Goal: Check status: Check status

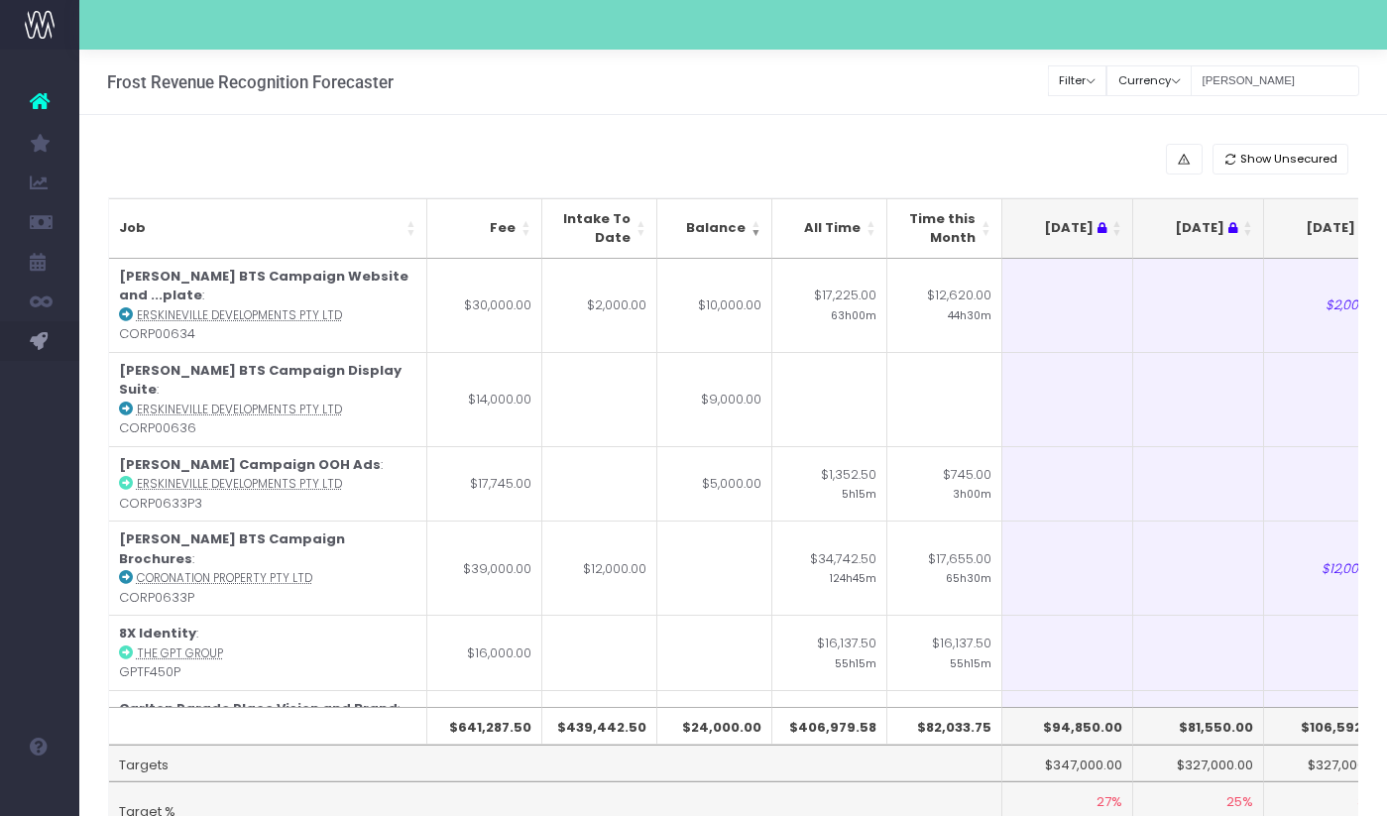
click at [1275, 69] on input "Heidi" at bounding box center [1275, 80] width 169 height 31
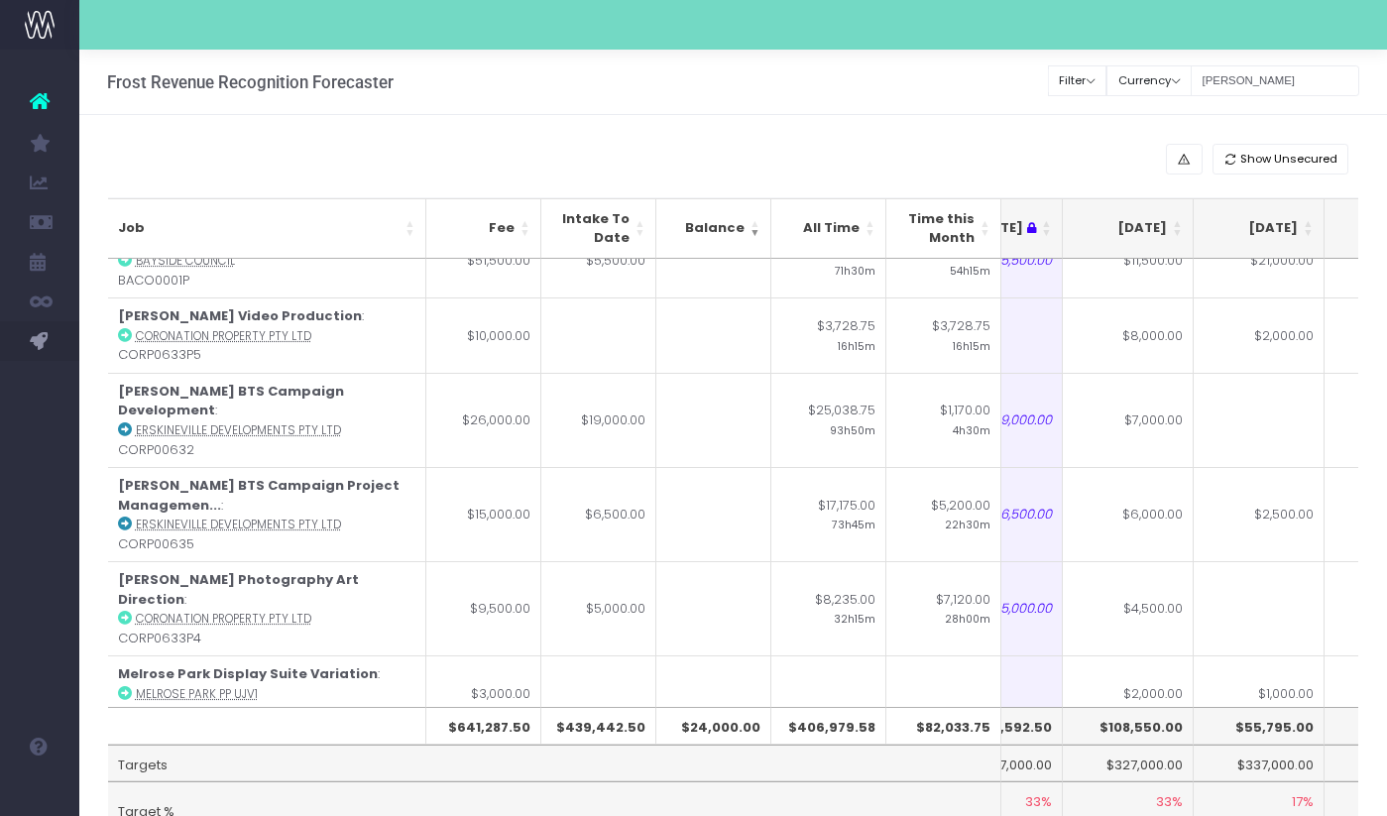
scroll to position [0, 332]
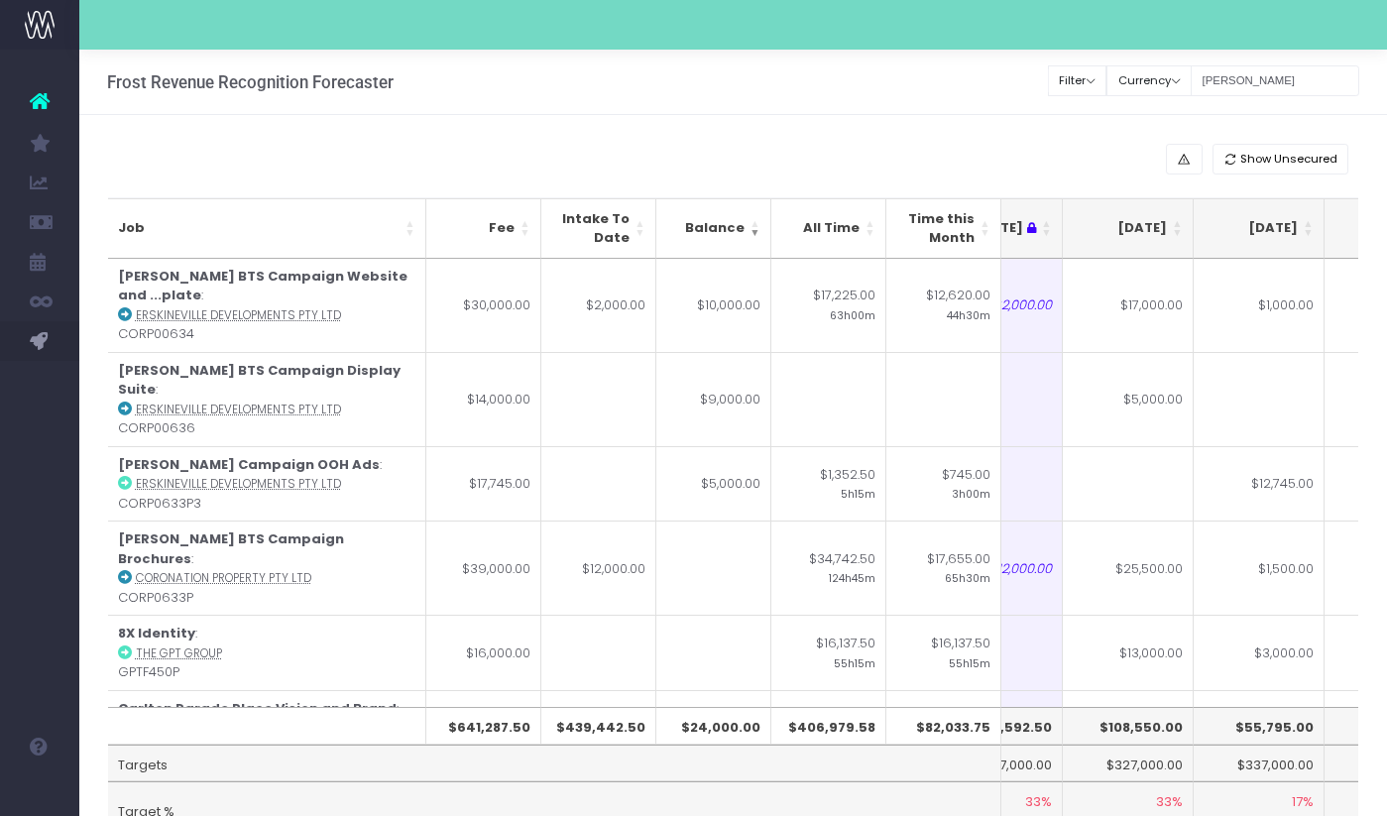
drag, startPoint x: 1279, startPoint y: 81, endPoint x: 1040, endPoint y: 79, distance: 238.9
click at [1042, 81] on div "Frost Revenue Recognition Forecaster Define recognised revenue per job and repo…" at bounding box center [733, 82] width 1308 height 65
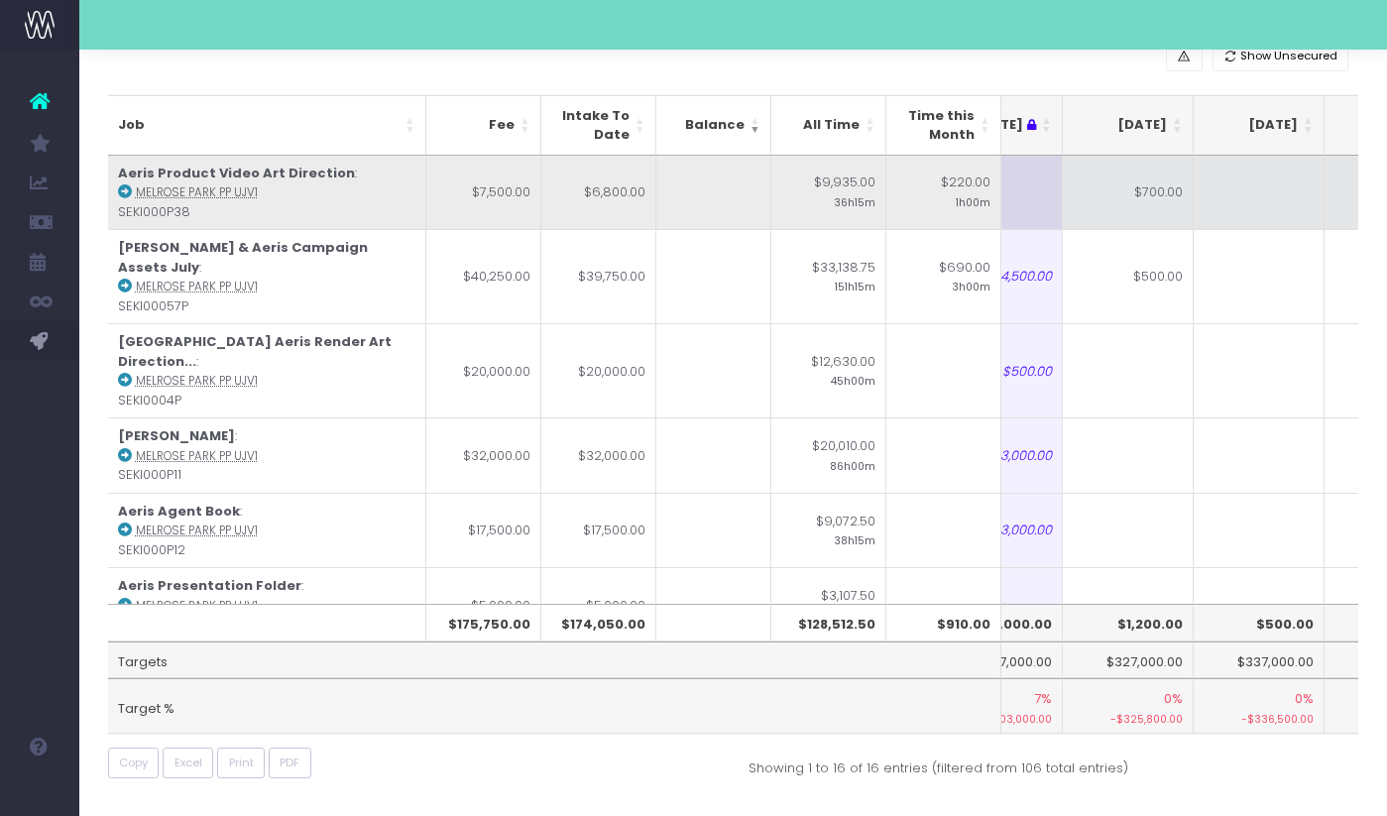
scroll to position [0, 0]
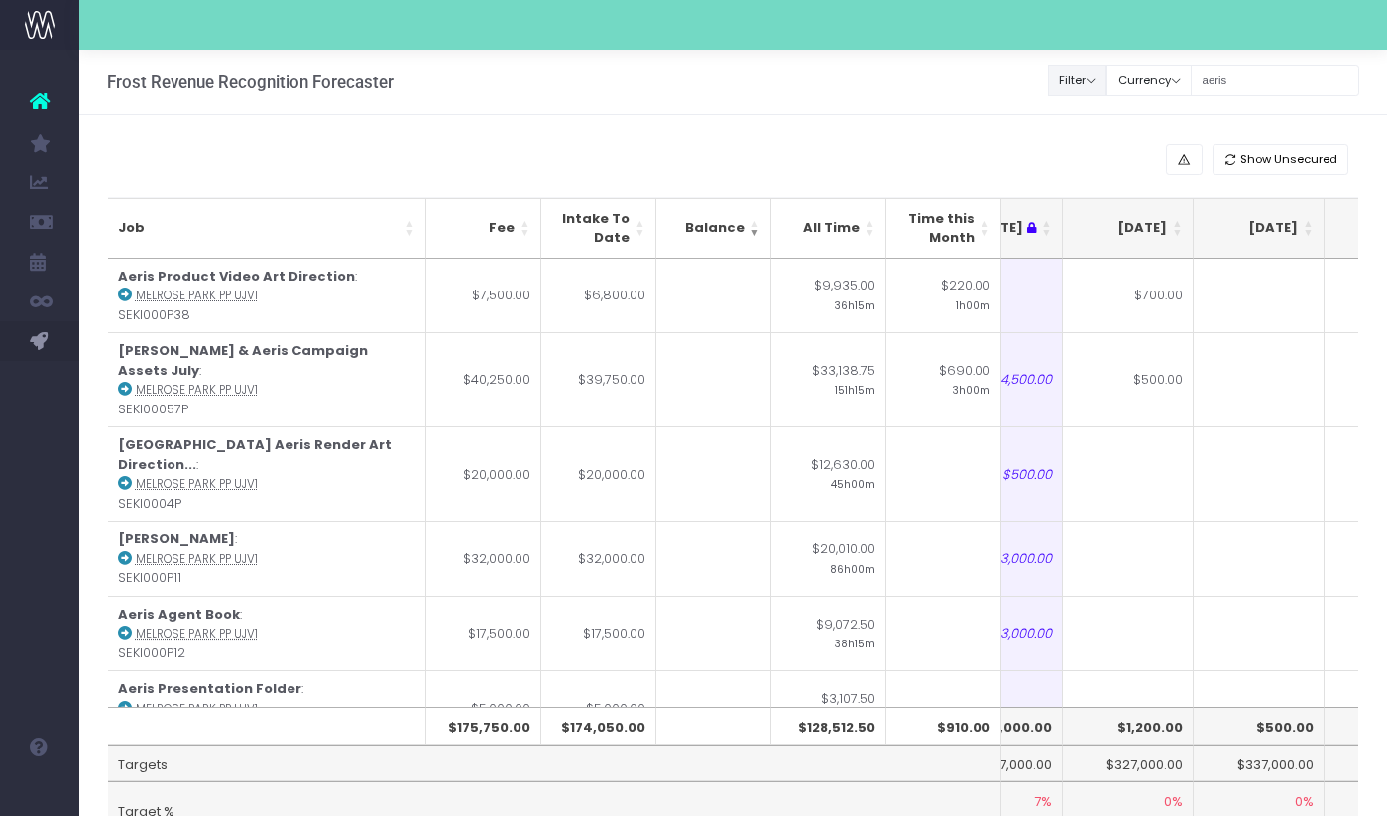
drag, startPoint x: 1273, startPoint y: 76, endPoint x: 1098, endPoint y: 76, distance: 174.5
click at [1098, 76] on div "Clear Filters Filter By Account Manager All [PERSON_NAME] inezritchie [PERSON_N…" at bounding box center [1204, 80] width 310 height 41
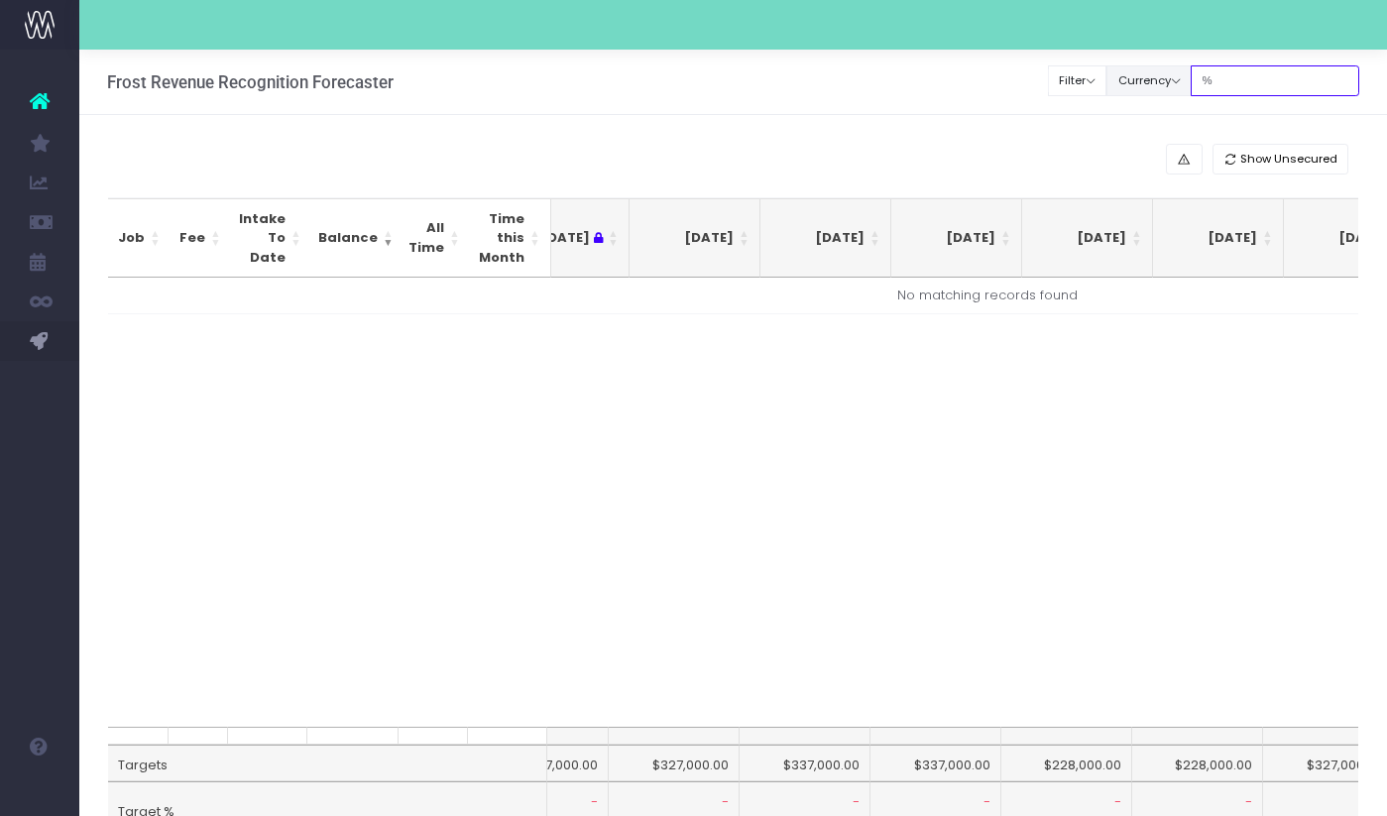
drag, startPoint x: 1274, startPoint y: 85, endPoint x: 1154, endPoint y: 85, distance: 120.0
click at [1154, 85] on div "Clear Filters Filter By Account Manager All jeremy georgie lauren inezritchie a…" at bounding box center [1204, 80] width 310 height 41
paste input "Aeris Campaign 5%Deposit"
type input "Aeris Campaign 5%Deposit"
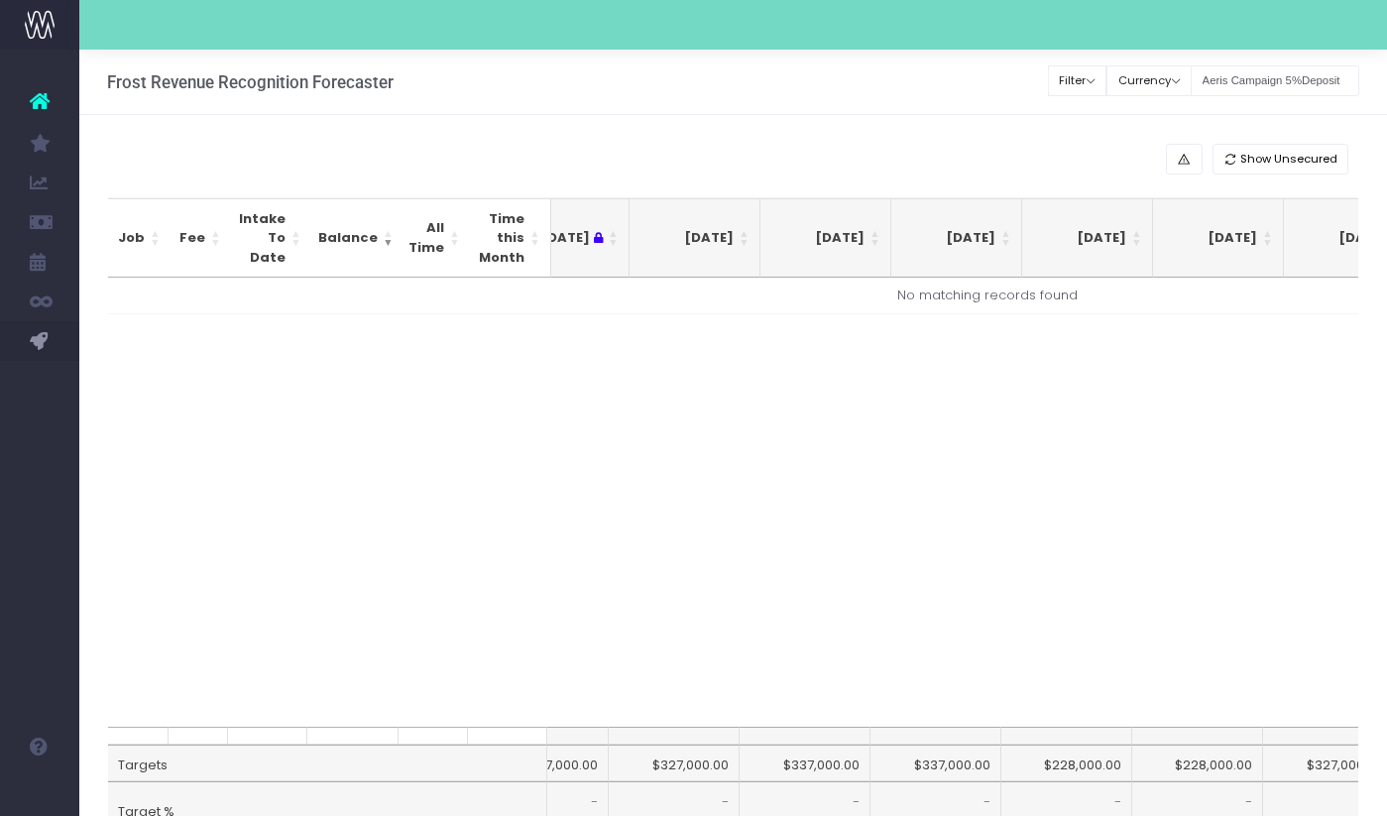
scroll to position [0, 0]
click at [1284, 83] on input "Aeris Campaign 5%Deposit" at bounding box center [1275, 80] width 169 height 31
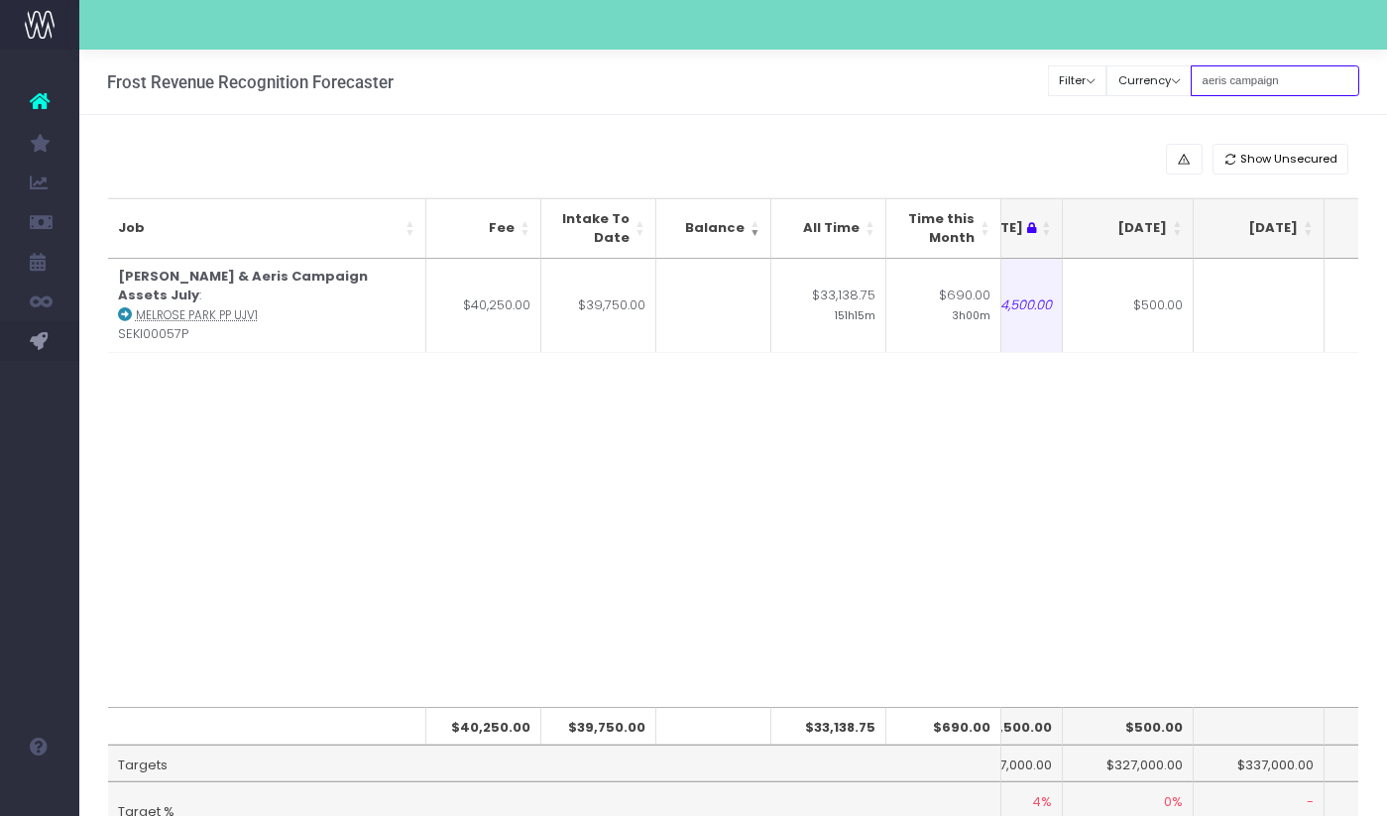
type input "aeris campaign"
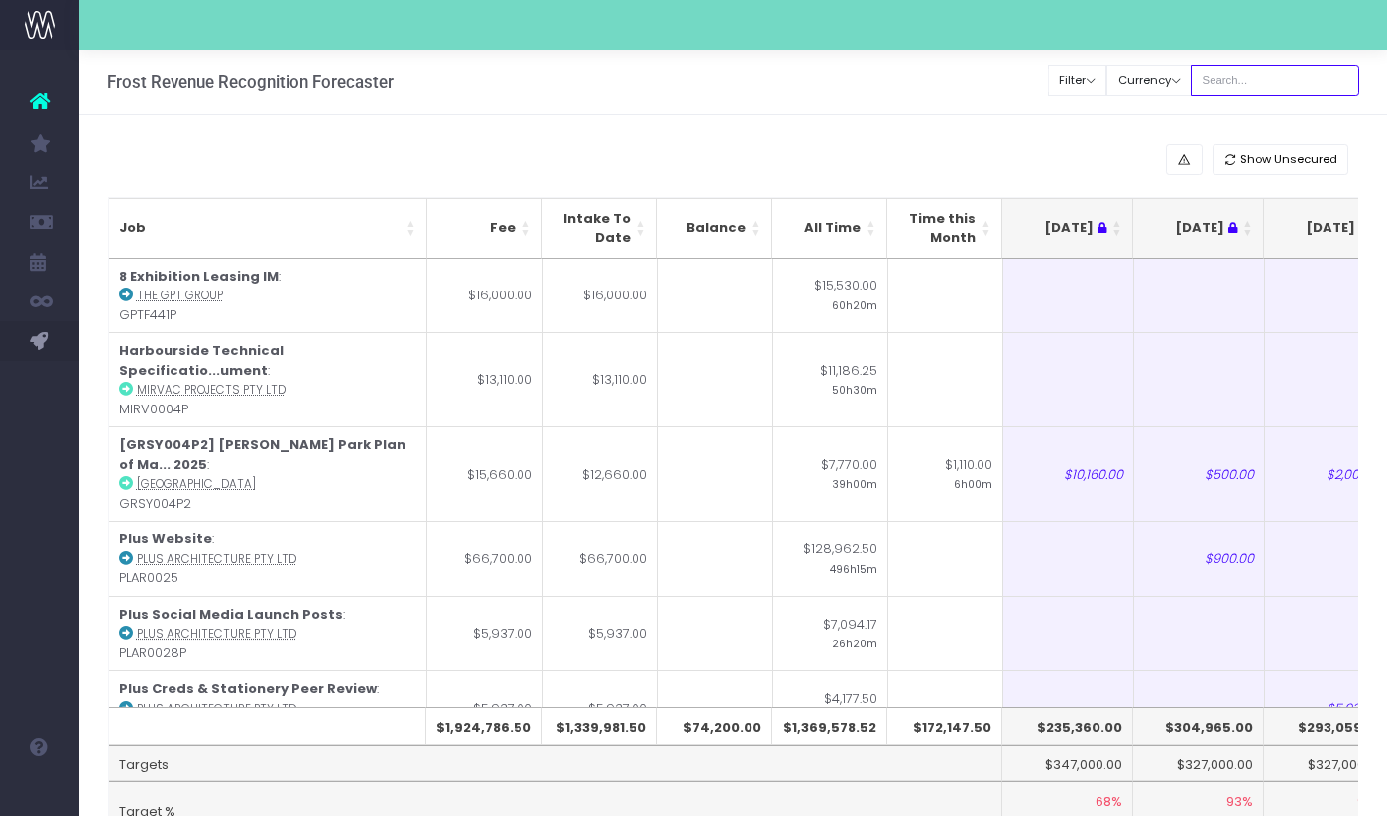
click at [1253, 75] on input "text" at bounding box center [1275, 80] width 169 height 31
type input "aeris"
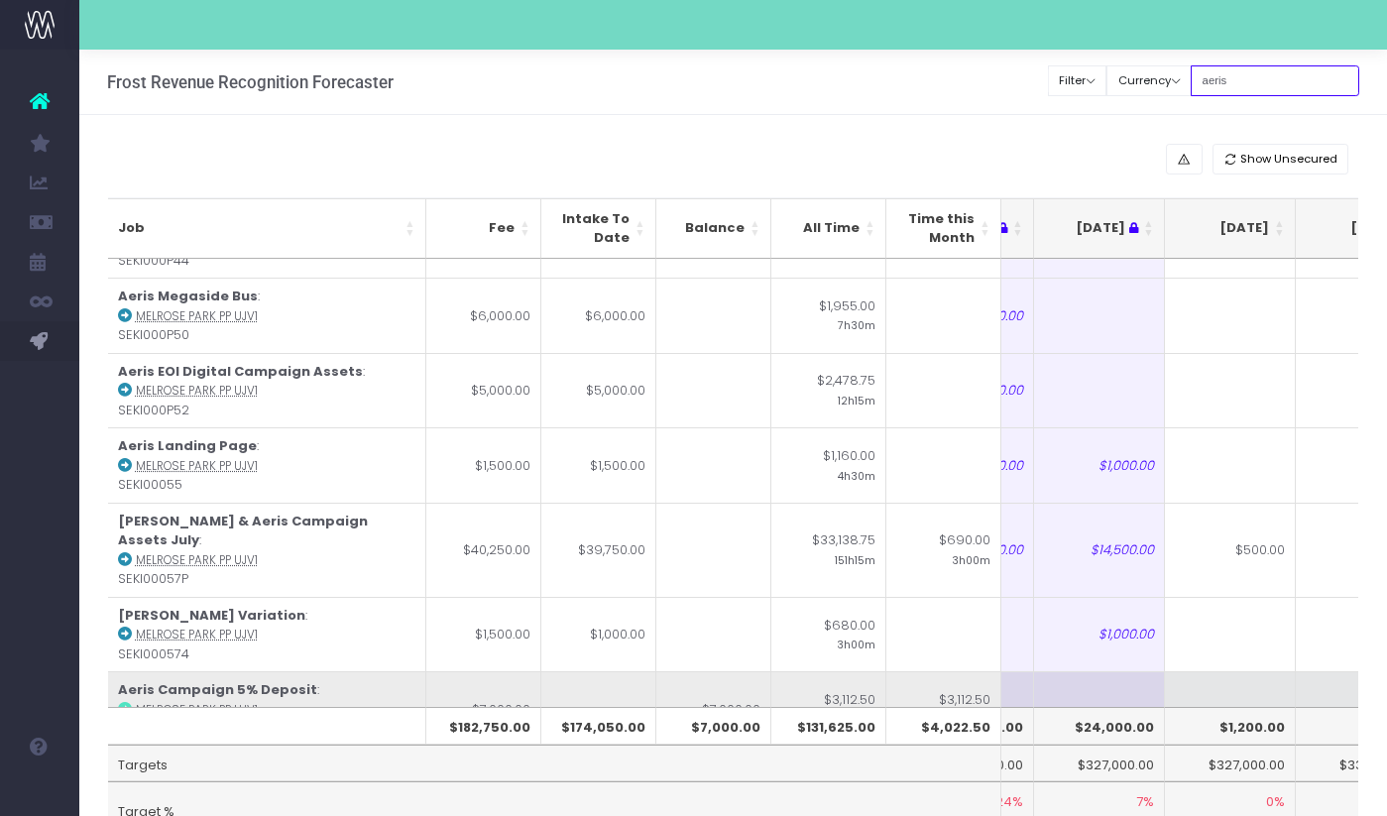
scroll to position [823, 249]
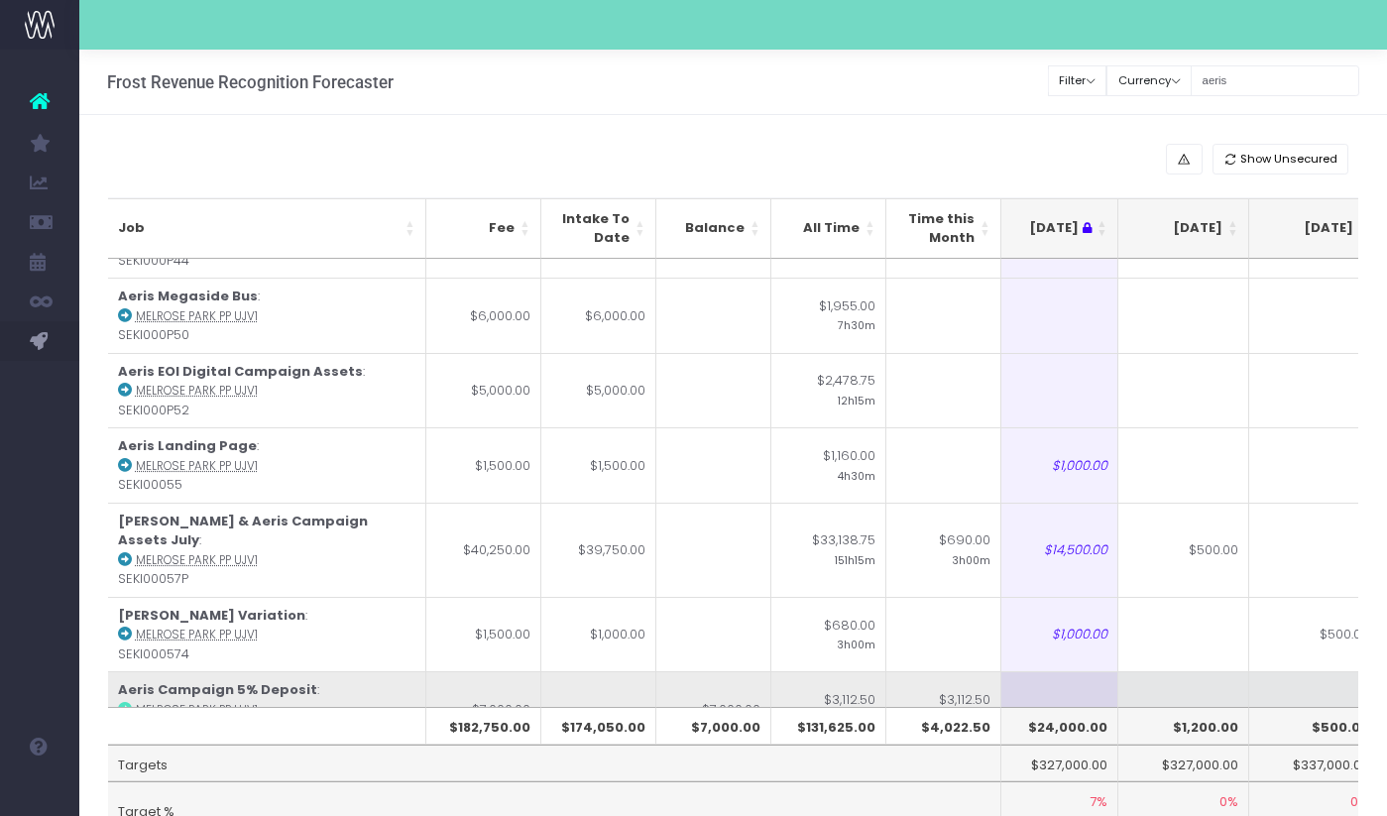
click at [1162, 671] on td at bounding box center [1183, 708] width 131 height 75
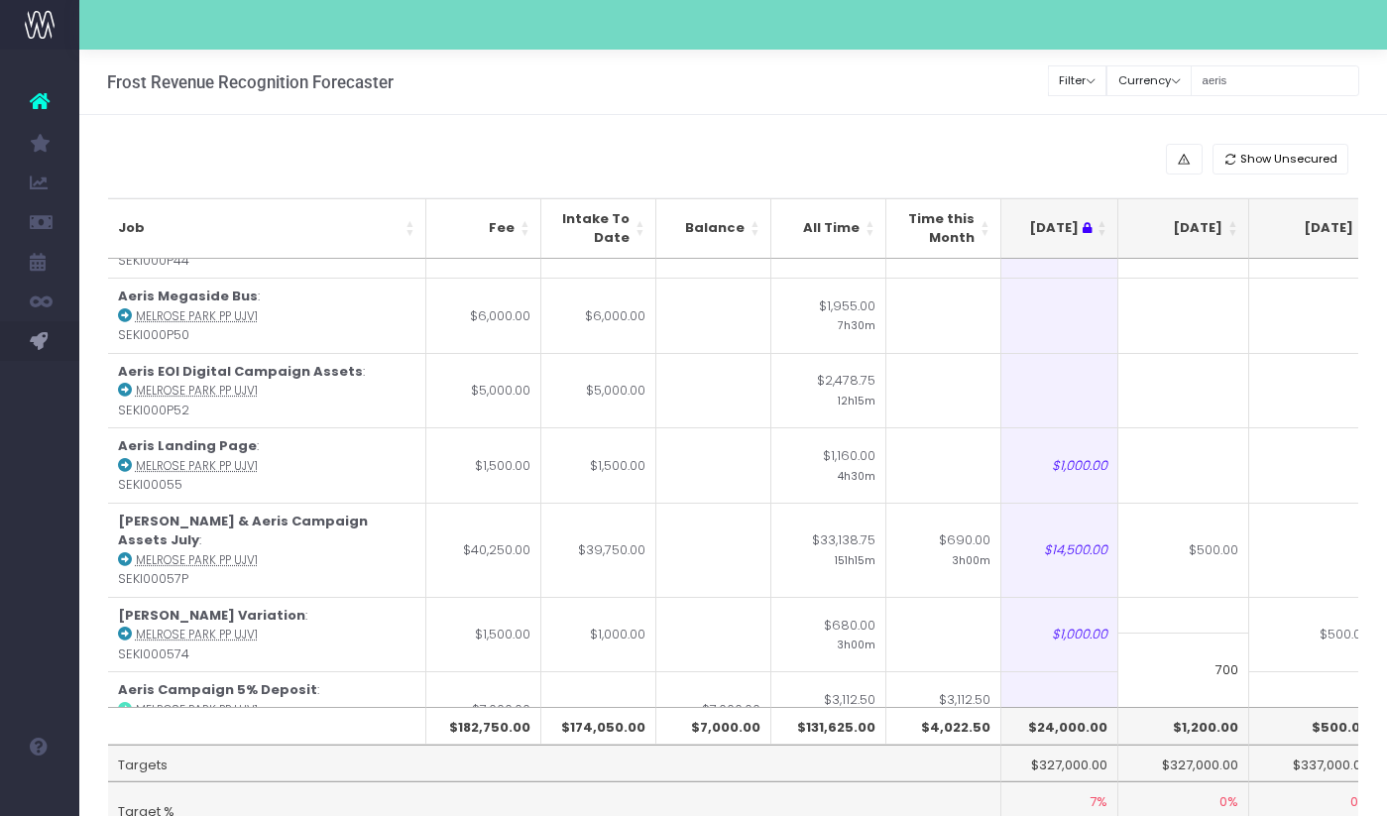
type input "7000"
drag, startPoint x: 1267, startPoint y: 77, endPoint x: 1118, endPoint y: 77, distance: 148.7
click at [1118, 77] on div "Clear Filters Filter By Account Manager All [PERSON_NAME] inezritchie [PERSON_N…" at bounding box center [1204, 80] width 310 height 41
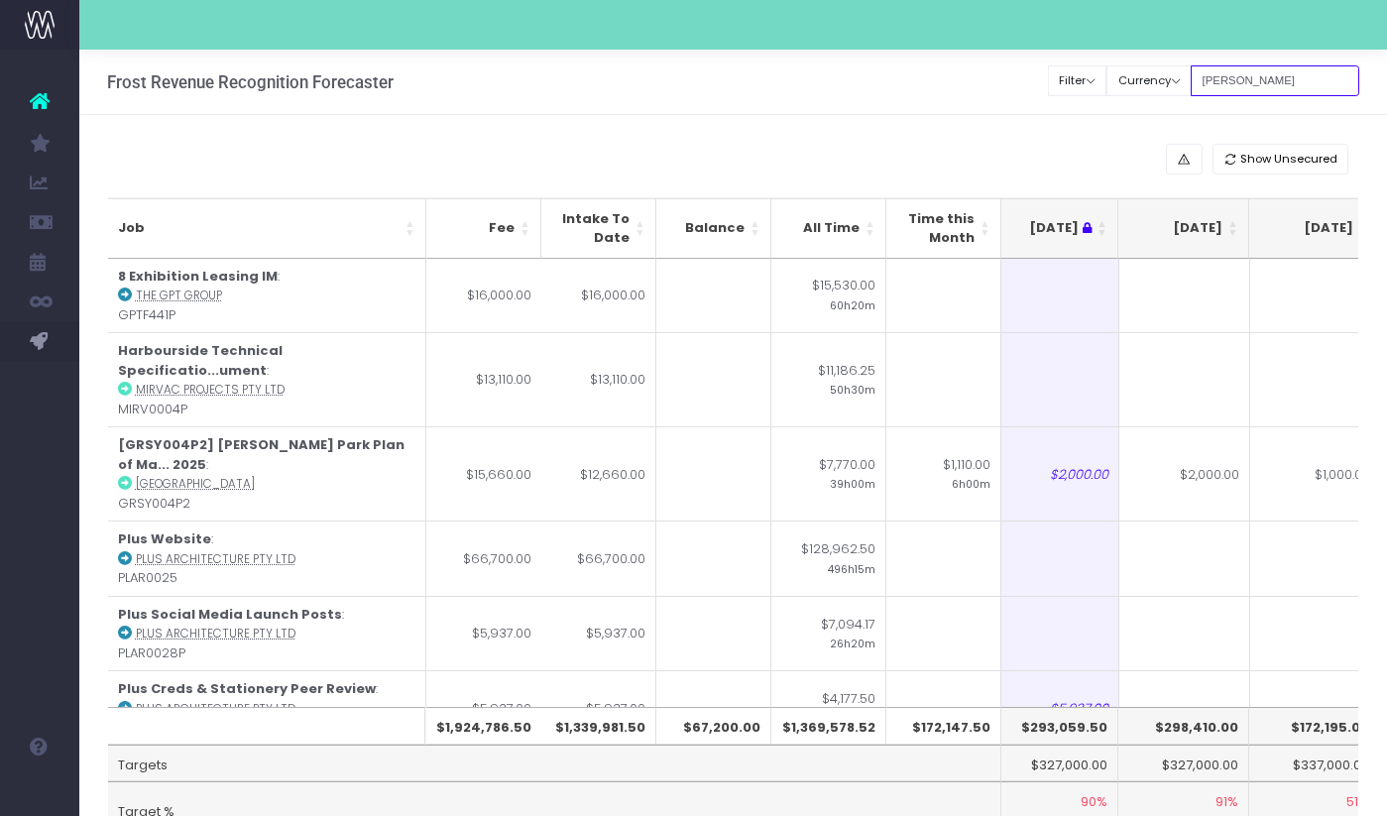
type input "[PERSON_NAME]"
